Goal: Task Accomplishment & Management: Use online tool/utility

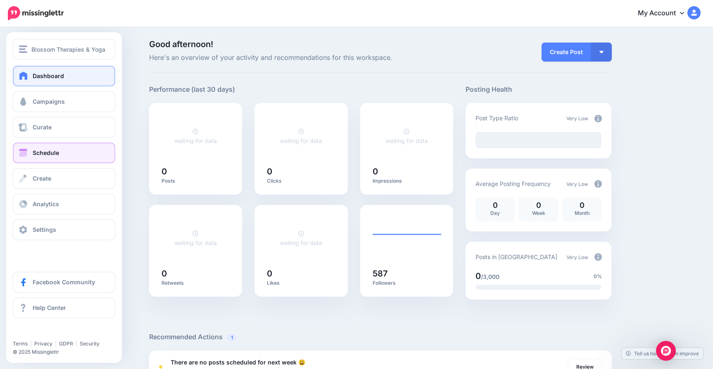
click at [33, 155] on span "Schedule" at bounding box center [46, 152] width 26 height 7
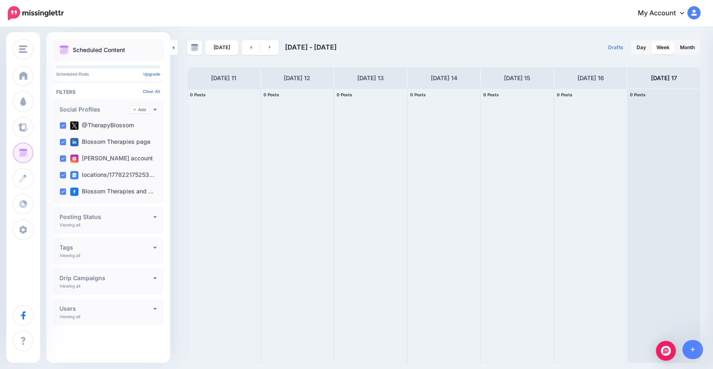
click at [203, 119] on div at bounding box center [224, 226] width 73 height 274
click at [197, 93] on span "0 Posts" at bounding box center [198, 94] width 16 height 5
click at [201, 139] on div at bounding box center [224, 226] width 73 height 274
click at [209, 130] on div at bounding box center [224, 226] width 73 height 274
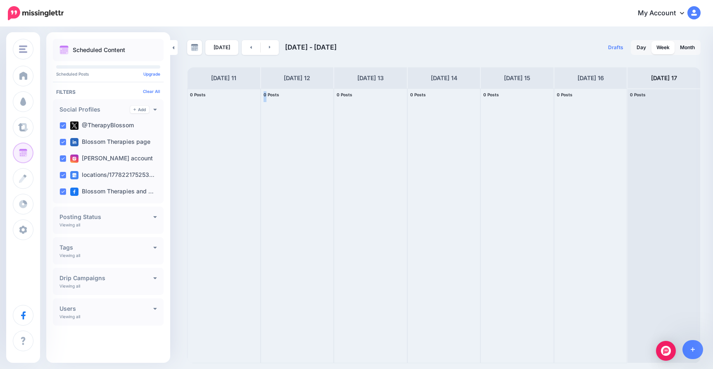
click at [209, 130] on div at bounding box center [224, 226] width 73 height 274
click at [233, 83] on h4 "[DATE] 11" at bounding box center [223, 78] width 25 height 10
click at [217, 131] on div at bounding box center [224, 226] width 73 height 274
click at [212, 155] on div at bounding box center [224, 226] width 73 height 274
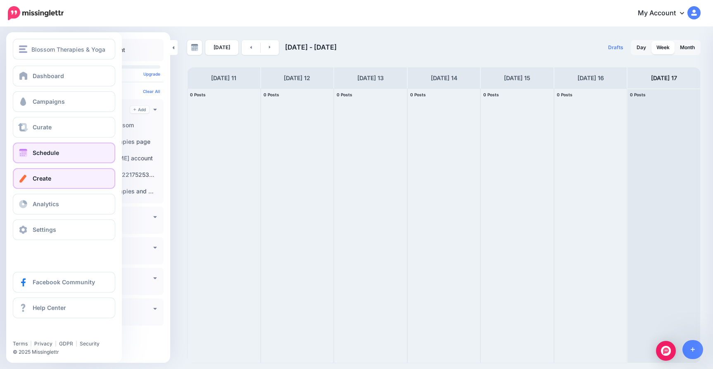
click at [40, 180] on span "Create" at bounding box center [42, 178] width 19 height 7
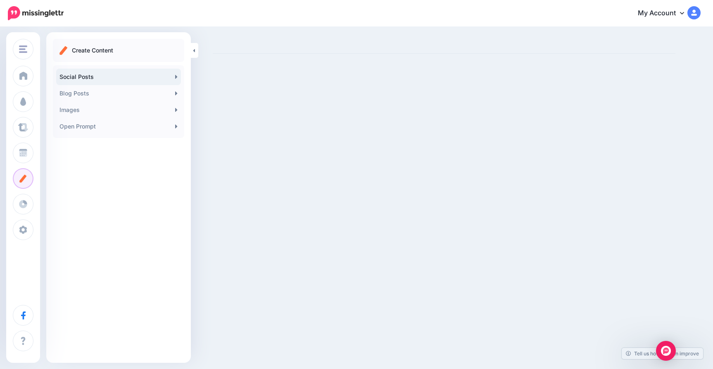
click at [96, 76] on link "Social Posts" at bounding box center [118, 77] width 125 height 17
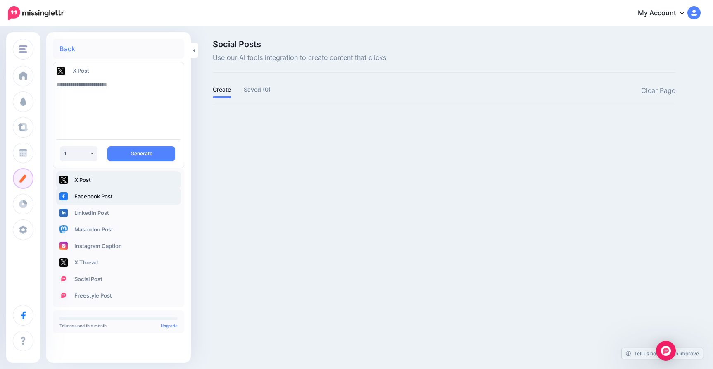
click at [88, 195] on link "Facebook Post" at bounding box center [118, 196] width 125 height 17
click at [78, 283] on link "Social Post" at bounding box center [118, 279] width 125 height 17
